Goal: Task Accomplishment & Management: Contribute content

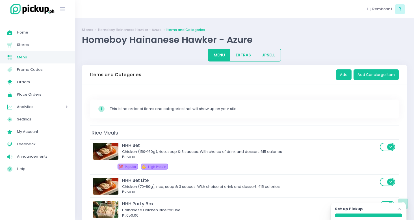
scroll to position [1185, 0]
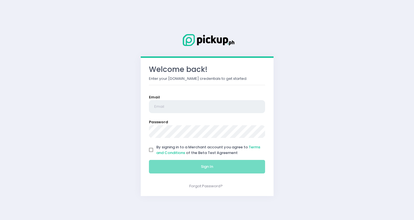
click at [193, 108] on input "email" at bounding box center [207, 106] width 116 height 13
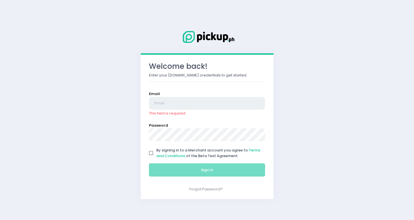
type input "[EMAIL_ADDRESS][DOMAIN_NAME]"
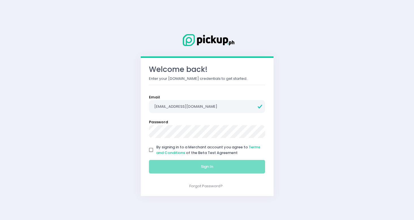
click at [150, 151] on input "By signing in to a Merchant account you agree to Terms and Conditions of the Be…" at bounding box center [151, 150] width 11 height 11
checkbox input "true"
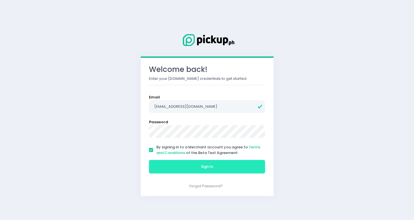
click at [184, 164] on button "Sign In" at bounding box center [207, 167] width 116 height 14
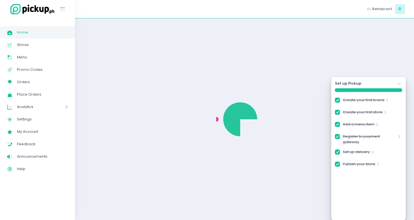
checkbox input "true"
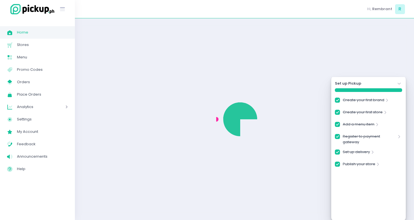
checkbox input "true"
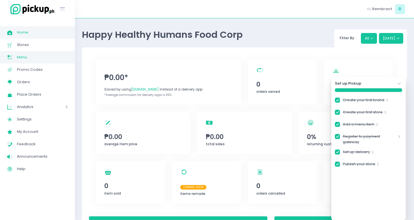
click at [25, 57] on span "Menu" at bounding box center [42, 57] width 51 height 7
checkbox input "true"
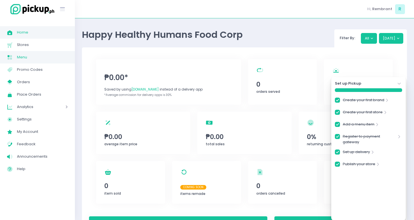
checkbox input "true"
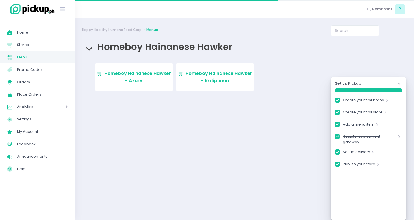
checkbox input "true"
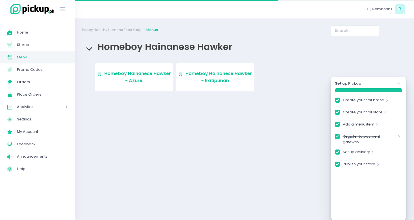
checkbox input "true"
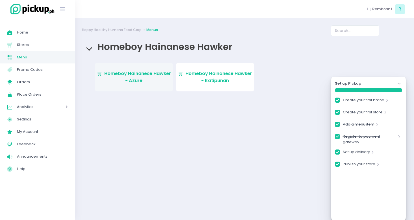
click at [132, 80] on span "Homeboy Hainanese Hawker - Azure" at bounding box center [137, 76] width 67 height 13
checkbox input "true"
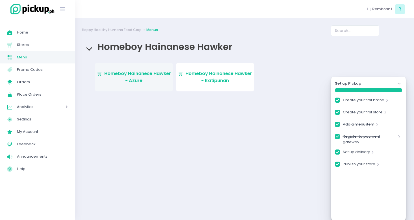
checkbox input "true"
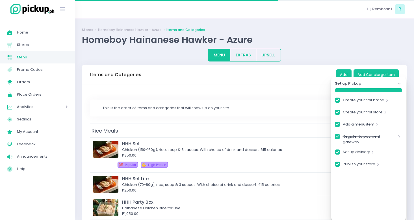
checkbox input "true"
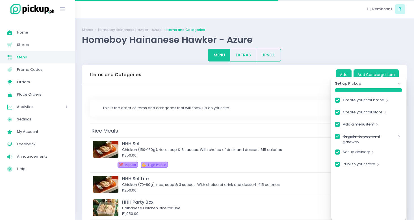
checkbox input "true"
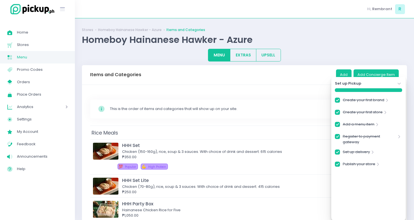
click at [399, 82] on icon "Stockholm-icons / Navigation / Angle-down Created with Sketch." at bounding box center [399, 84] width 6 height 6
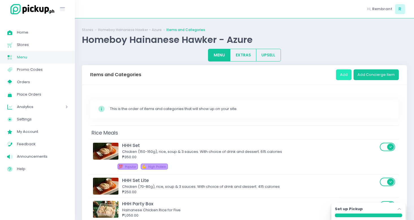
click at [346, 74] on button "Add" at bounding box center [344, 75] width 16 height 11
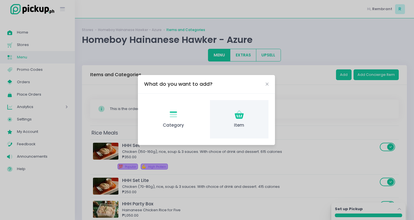
click at [240, 105] on div "Item Created with Sketch. Item" at bounding box center [239, 119] width 58 height 39
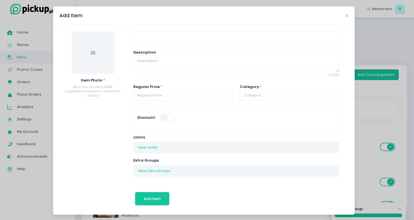
click at [94, 52] on icon at bounding box center [93, 53] width 5 height 5
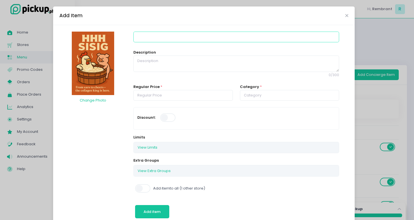
click at [147, 38] on input at bounding box center [236, 37] width 206 height 11
type input "HHH Sisig Party Box"
click at [159, 71] on textarea at bounding box center [236, 64] width 206 height 16
paste textarea "Good for 5. 425g chicken (roughly 5 fillets) 500g rice, 3 sauce x 5, 5 buttons,…"
type textarea "S"
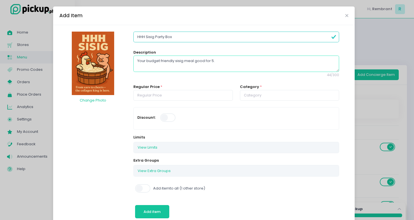
paste textarea "Good for 5. 450g sisig, 500g rice, leeks, splash of kalamansi, 5 buttons, 5 ute…"
click at [294, 70] on textarea "Your budget friendly sisig meal good for 5. (450g sisig, 500g rice, 5 button de…" at bounding box center [236, 64] width 206 height 16
drag, startPoint x: 292, startPoint y: 60, endPoint x: 293, endPoint y: 68, distance: 8.8
click at [293, 68] on textarea "Your budget friendly sisig meal good for 5. (450g sisig, 500g rice, 5 button de…" at bounding box center [236, 64] width 206 height 16
click at [214, 60] on textarea "Your budget friendly sisig meal good for 5. (450g sisig, 500g rice, 5 button de…" at bounding box center [236, 64] width 206 height 16
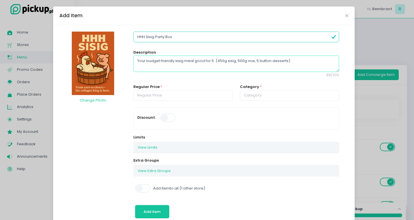
paste textarea "2380 calories or 476 calories each"
type textarea "Your budget friendly sisig meal good for 5. 2380 calories total or 476 calories…"
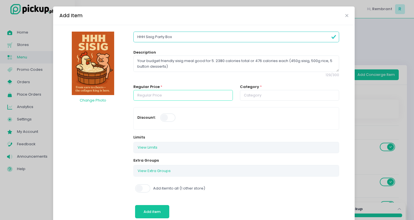
click at [163, 97] on input "number" at bounding box center [182, 95] width 99 height 11
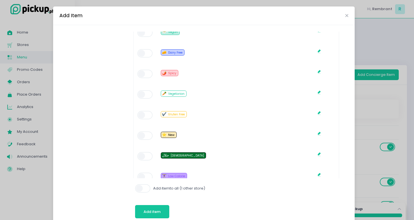
scroll to position [344, 0]
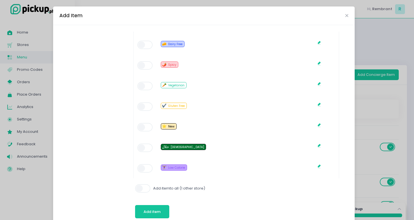
type input "1030.00"
click at [147, 126] on span at bounding box center [145, 127] width 16 height 8
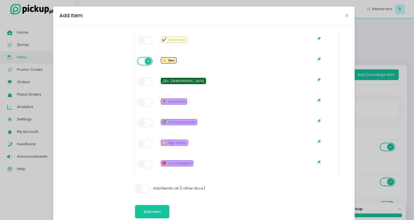
scroll to position [434, 0]
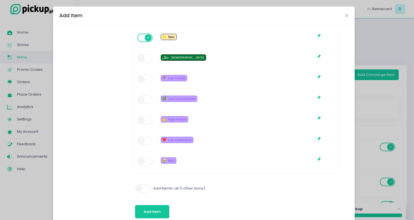
click at [142, 189] on span at bounding box center [143, 189] width 16 height 8
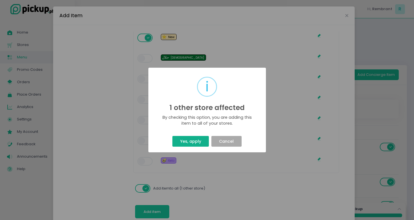
click at [186, 140] on button "Yes, apply" at bounding box center [190, 141] width 36 height 11
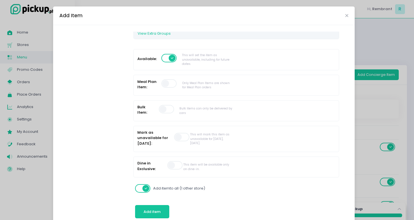
scroll to position [0, 0]
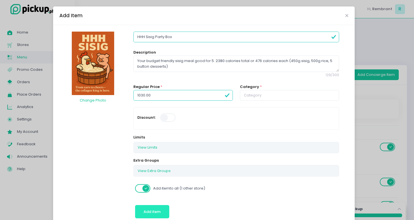
click at [153, 209] on span "Add item" at bounding box center [152, 211] width 17 height 5
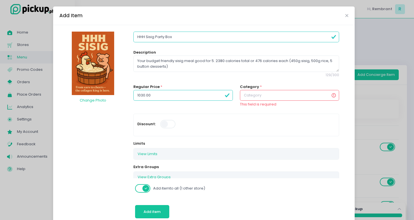
click at [285, 97] on input "text" at bounding box center [289, 95] width 99 height 11
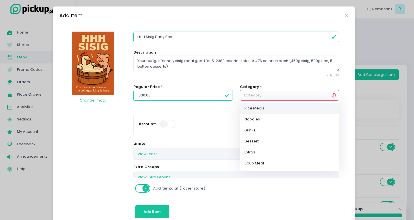
click at [279, 110] on link "Rice Meals" at bounding box center [289, 108] width 99 height 11
type input "Rice Meals"
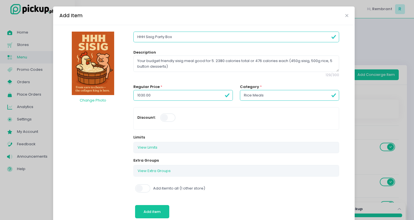
click at [142, 188] on span at bounding box center [143, 189] width 16 height 8
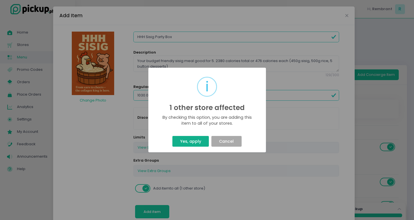
click at [185, 143] on button "Yes, apply" at bounding box center [190, 141] width 36 height 11
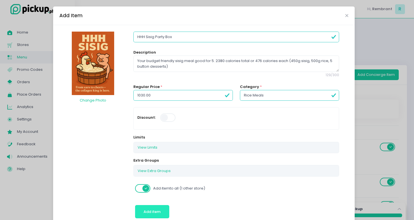
click at [156, 210] on span "Add item" at bounding box center [152, 211] width 17 height 5
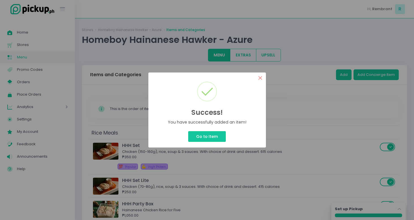
click at [261, 80] on button "×" at bounding box center [260, 78] width 11 height 11
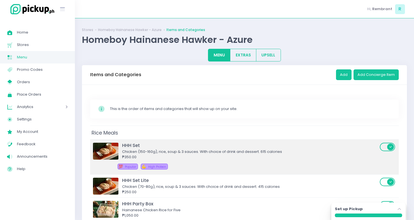
click at [164, 151] on div "Chicken (150-160g), rice, soup & 3 sauces. With choice of drink and dessert. 61…" at bounding box center [250, 152] width 256 height 6
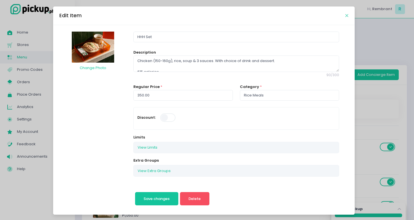
click at [347, 14] on icon "Close" at bounding box center [346, 16] width 3 height 4
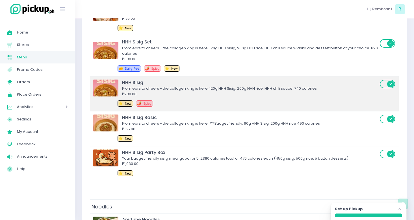
scroll to position [264, 0]
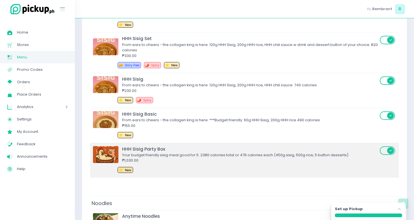
click at [160, 149] on div "HHH Sisig Party Box" at bounding box center [250, 149] width 256 height 6
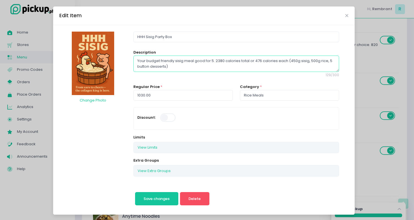
click at [206, 66] on textarea "Your budget friendly sisig meal good for 5. 2380 calories total or 476 calories…" at bounding box center [236, 64] width 206 height 16
click at [346, 16] on icon "Close" at bounding box center [346, 16] width 3 height 4
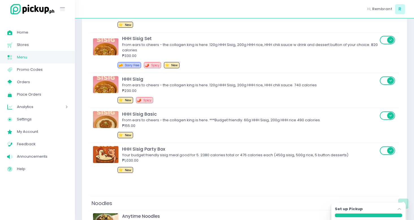
click at [33, 58] on span "Menu" at bounding box center [42, 57] width 51 height 7
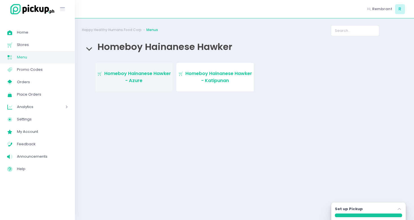
click at [145, 77] on link "Stockholm-icons / Shopping / Cart1 Created with Sketch. Homeboy Hainanese Hawke…" at bounding box center [133, 77] width 77 height 29
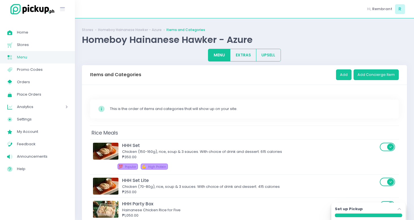
click at [27, 56] on span "Menu" at bounding box center [42, 57] width 51 height 7
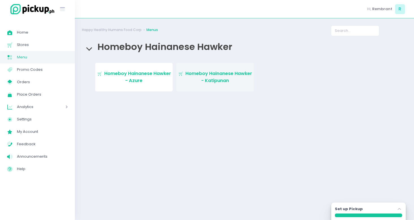
click at [217, 79] on span "Homeboy Hainanese Hawker - Katipunan" at bounding box center [218, 76] width 67 height 13
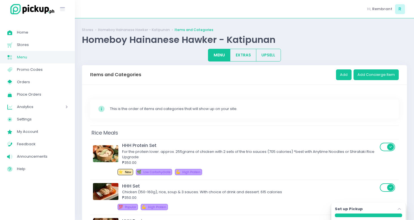
click at [27, 59] on span "Menu" at bounding box center [42, 57] width 51 height 7
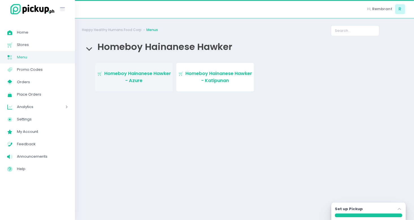
click at [136, 80] on span "Homeboy Hainanese Hawker - Azure" at bounding box center [137, 76] width 67 height 13
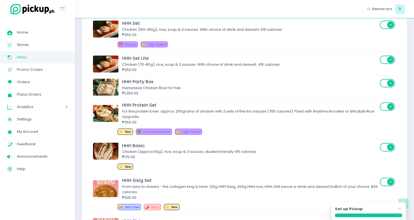
scroll to position [83, 0]
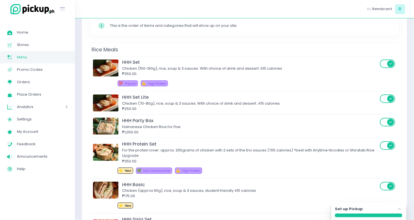
click at [60, 58] on span "Menu" at bounding box center [42, 57] width 51 height 7
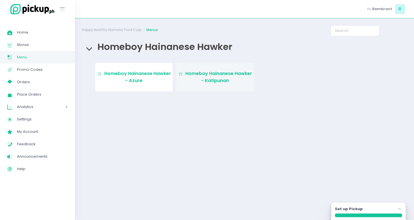
click at [200, 70] on link "Stockholm-icons / Shopping / Cart1 Created with Sketch. Homeboy Hainanese Hawke…" at bounding box center [214, 77] width 77 height 29
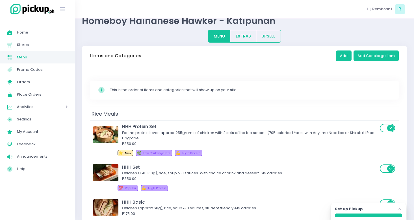
scroll to position [10, 0]
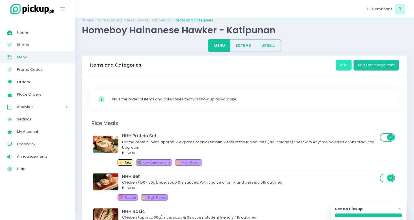
click at [343, 65] on button "Add" at bounding box center [344, 65] width 16 height 11
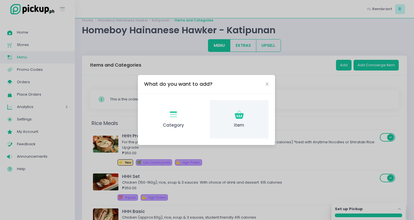
click at [243, 123] on span "Item" at bounding box center [238, 125] width 49 height 6
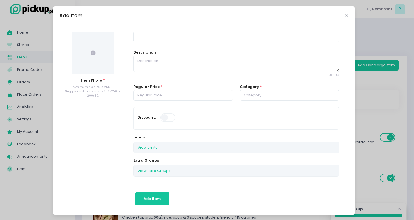
click at [83, 59] on span at bounding box center [93, 53] width 42 height 42
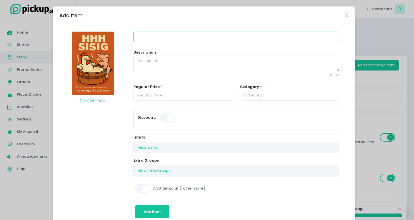
click at [169, 37] on input at bounding box center [236, 37] width 206 height 11
type input "HHH Sisig Collagen Set"
click at [179, 67] on textarea at bounding box center [236, 64] width 206 height 16
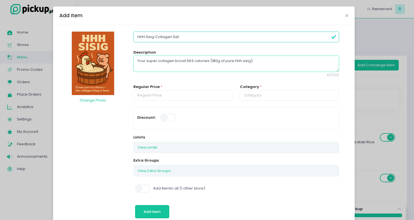
type textarea "Your super collagen boost 663 calories (180g of pure hhh sisig)"
click at [179, 96] on input "number" at bounding box center [182, 95] width 99 height 11
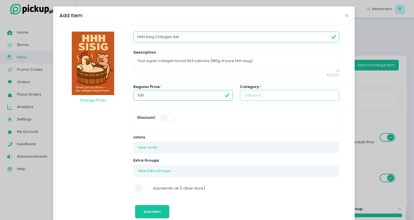
type input "330.00"
click at [253, 94] on input "text" at bounding box center [289, 95] width 99 height 11
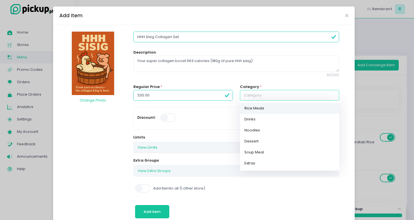
click at [254, 112] on link "Rice Meals" at bounding box center [289, 108] width 99 height 11
type input "Rice Meals"
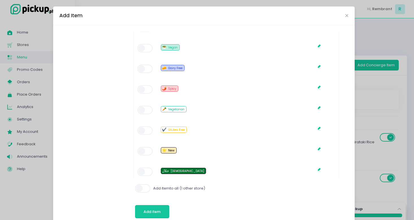
scroll to position [322, 0]
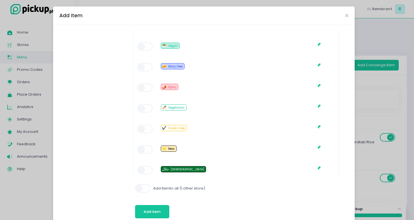
click at [144, 148] on span at bounding box center [145, 150] width 16 height 8
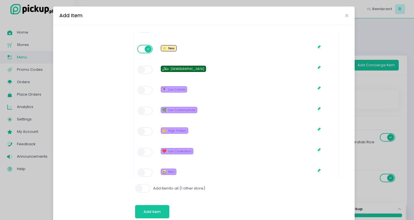
scroll to position [434, 0]
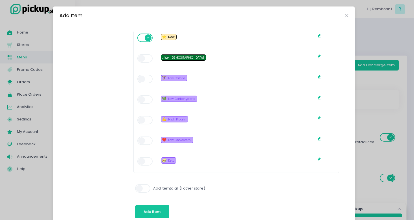
click at [141, 190] on span at bounding box center [143, 189] width 16 height 8
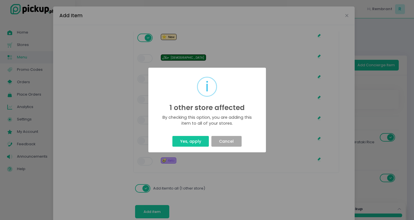
click at [183, 149] on div "i 1 other store affected × By checking this option, you are adding this item to…" at bounding box center [207, 110] width 118 height 85
click at [183, 143] on button "Yes, apply" at bounding box center [190, 141] width 36 height 11
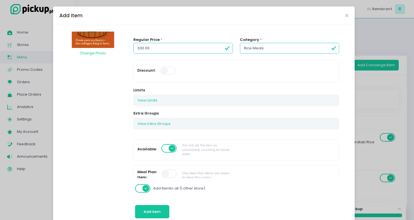
scroll to position [0, 0]
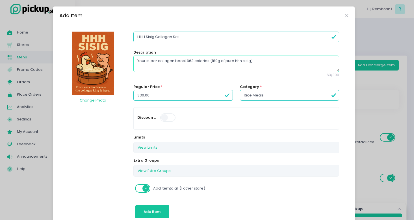
click at [224, 60] on textarea "Your super collagen boost 663 calories (180g of pure hhh sisig)" at bounding box center [236, 64] width 206 height 16
click at [184, 60] on textarea "Your super collagen boost 663 calories (pure 180g of HHH Sisig)" at bounding box center [236, 64] width 206 height 16
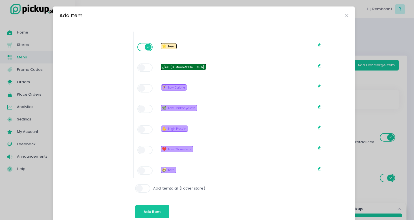
scroll to position [434, 0]
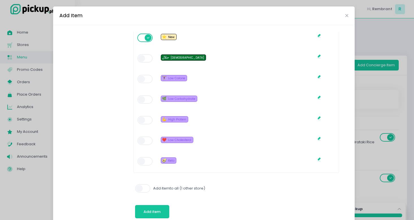
click at [146, 161] on span at bounding box center [145, 161] width 16 height 8
click at [141, 185] on span at bounding box center [143, 189] width 16 height 8
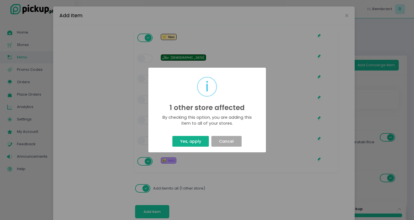
click at [196, 138] on button "Yes, apply" at bounding box center [190, 141] width 36 height 11
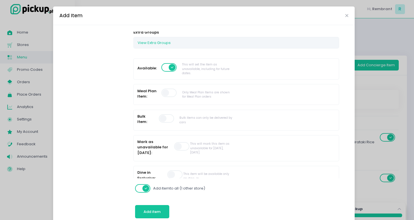
scroll to position [0, 0]
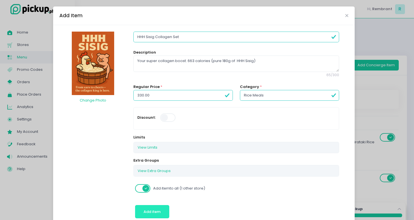
click at [148, 209] on button "Add item" at bounding box center [152, 212] width 34 height 14
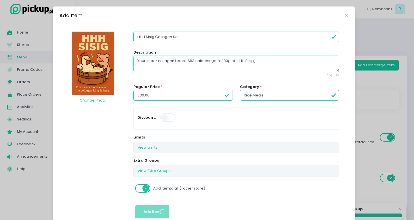
click at [235, 61] on textarea "Your super collagen boost. 663 calories (pure 180g of HHH Sisig)" at bounding box center [236, 64] width 206 height 16
type textarea "Your super collagen boost. 663 calories (pure 180g of HHH Sisig)"
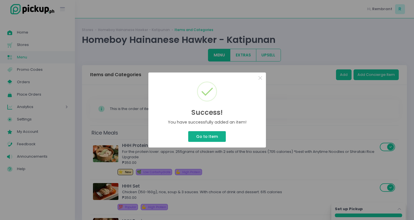
click at [216, 137] on button "Go to Item" at bounding box center [206, 136] width 37 height 11
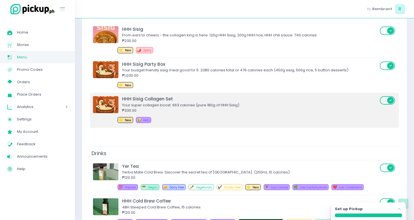
click at [199, 113] on div "₱330.00" at bounding box center [250, 111] width 256 height 6
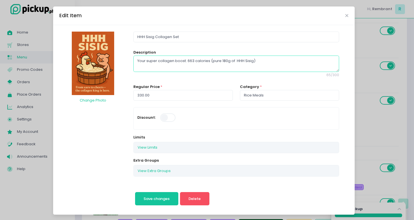
click at [236, 60] on textarea "Your super collagen boost. 663 calories (pure 180g of HHH Sisig)" at bounding box center [236, 64] width 206 height 16
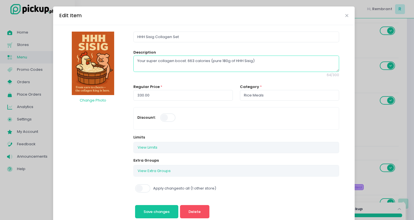
type textarea "Your super collagen boost. 663 calories (pure 180g of HHH Sisig)"
click at [141, 188] on span at bounding box center [143, 189] width 16 height 8
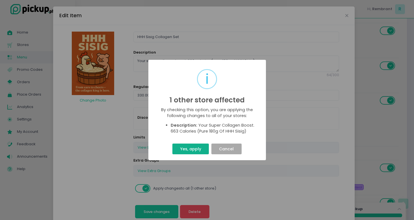
click at [183, 152] on button "Yes, apply" at bounding box center [190, 149] width 36 height 11
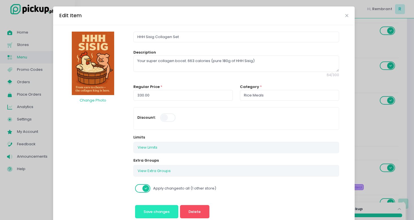
click at [162, 209] on span "Save changes" at bounding box center [157, 211] width 26 height 5
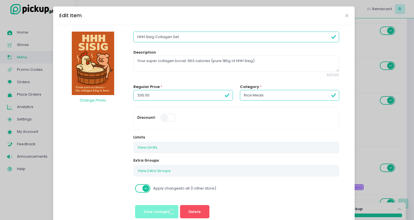
scroll to position [0, 0]
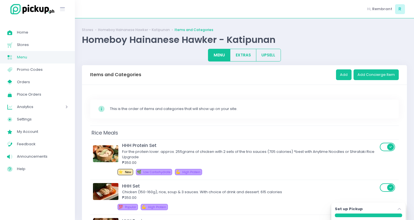
click at [207, 137] on td "Rice Meals" at bounding box center [244, 133] width 309 height 14
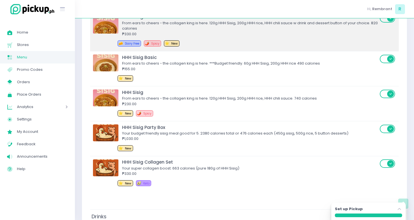
scroll to position [304, 0]
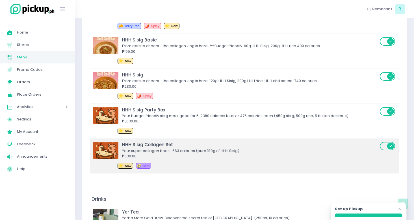
click at [181, 144] on div "HHH Sisig Collagen Set" at bounding box center [250, 145] width 256 height 6
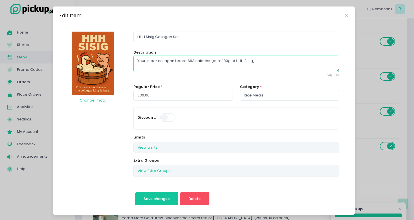
click at [200, 60] on textarea "Your super collagen boost. 663 calories (pure 180g of HHH Sisig)" at bounding box center [236, 64] width 206 height 16
click at [348, 14] on div "Edit Item" at bounding box center [203, 15] width 301 height 19
click at [346, 14] on icon "Close" at bounding box center [346, 16] width 3 height 4
